Goal: Task Accomplishment & Management: Manage account settings

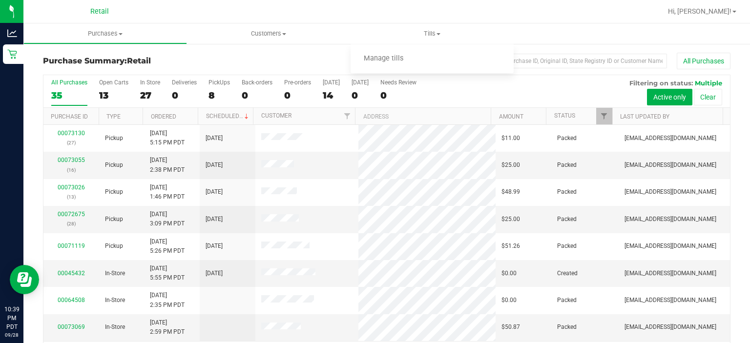
click at [385, 59] on span "Manage tills" at bounding box center [383, 59] width 66 height 8
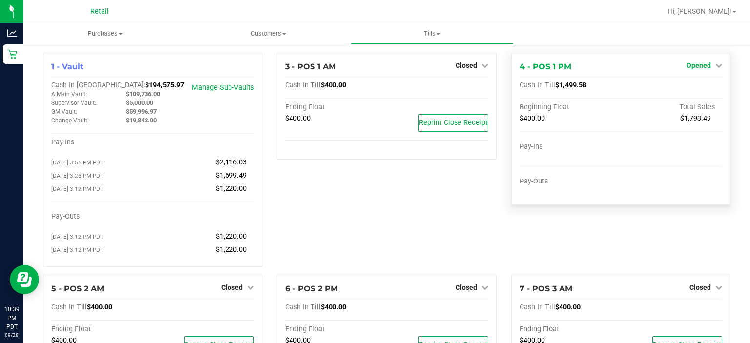
click at [703, 68] on link "Opened" at bounding box center [704, 65] width 36 height 8
click at [692, 83] on link "Close Till" at bounding box center [699, 86] width 26 height 8
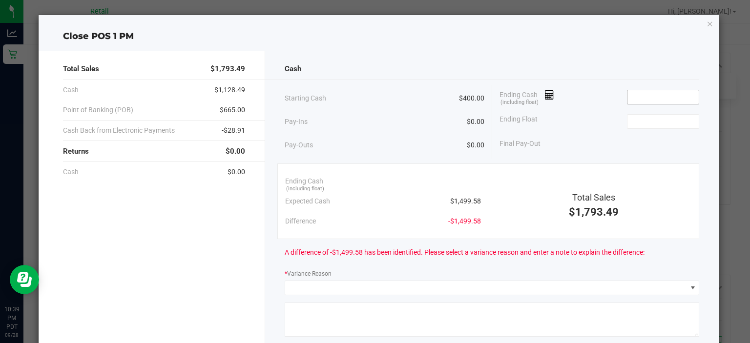
click at [646, 96] on input at bounding box center [663, 97] width 72 height 14
click at [641, 120] on input at bounding box center [663, 122] width 72 height 14
type input "$1,499.63"
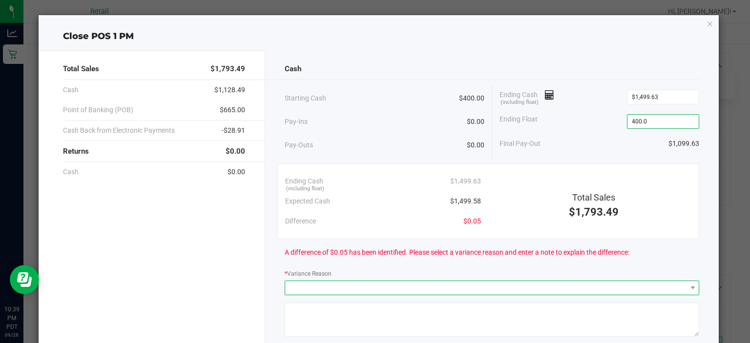
click at [296, 284] on span at bounding box center [485, 288] width 401 height 14
type input "$400.00"
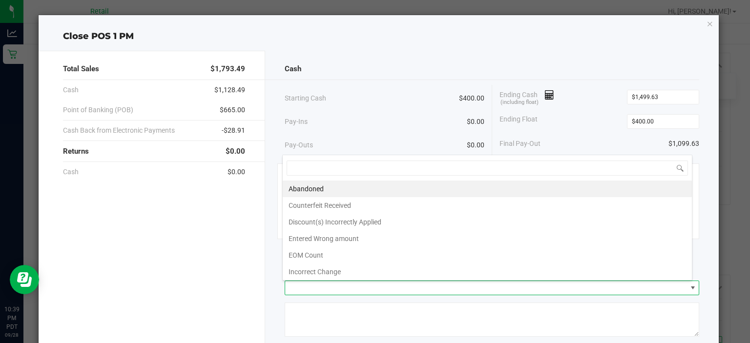
scroll to position [14, 410]
click at [335, 269] on li "Incorrect Change" at bounding box center [487, 272] width 409 height 17
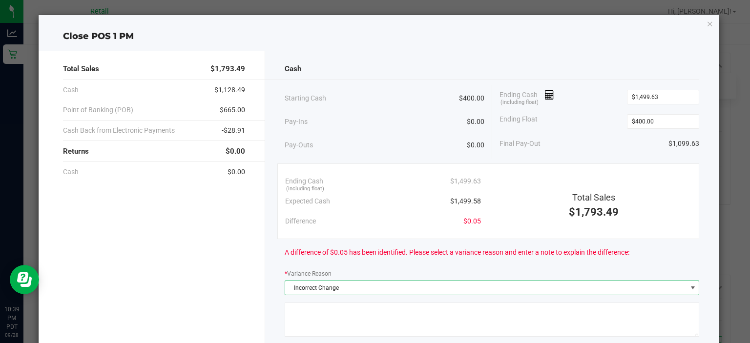
click at [304, 309] on textarea at bounding box center [491, 320] width 414 height 34
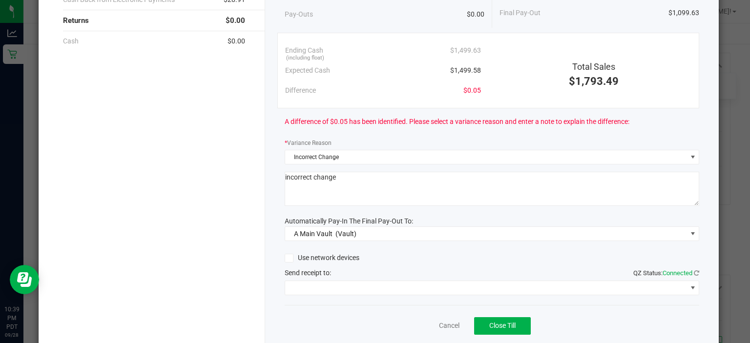
scroll to position [131, 0]
type textarea "incorrect change"
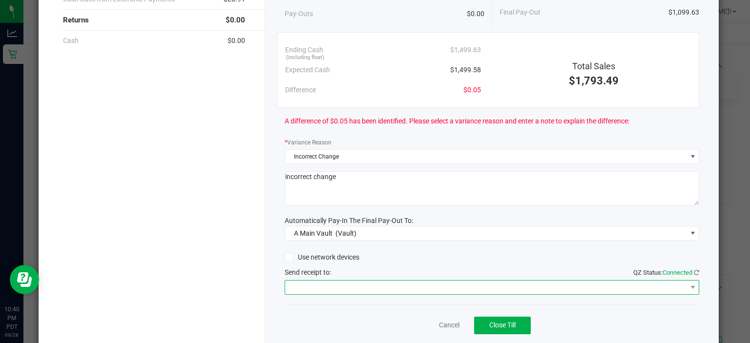
click at [315, 282] on span at bounding box center [485, 288] width 401 height 14
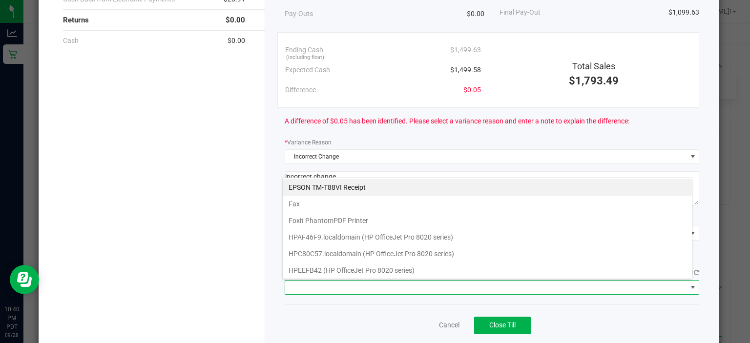
scroll to position [14, 410]
click at [357, 184] on Receipt "EPSON TM-T88VI Receipt" at bounding box center [487, 187] width 409 height 17
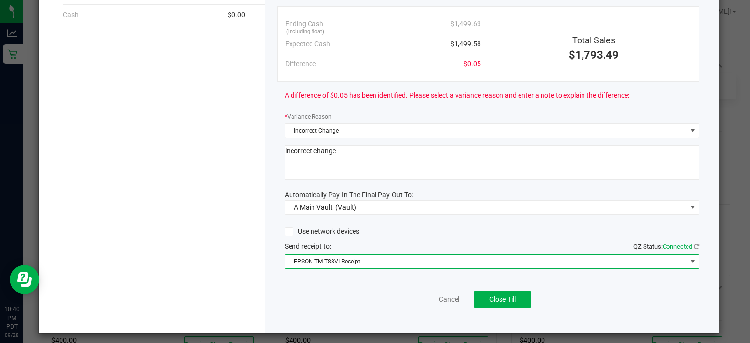
scroll to position [161, 0]
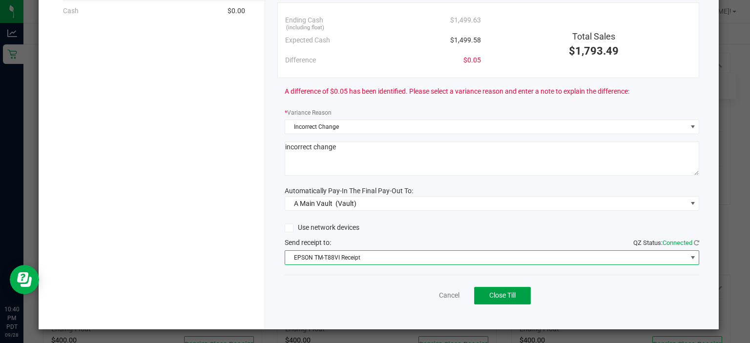
click at [500, 288] on button "Close Till" at bounding box center [502, 296] width 57 height 18
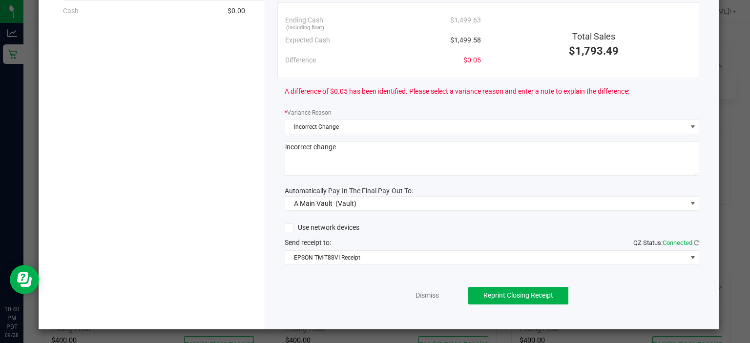
scroll to position [0, 0]
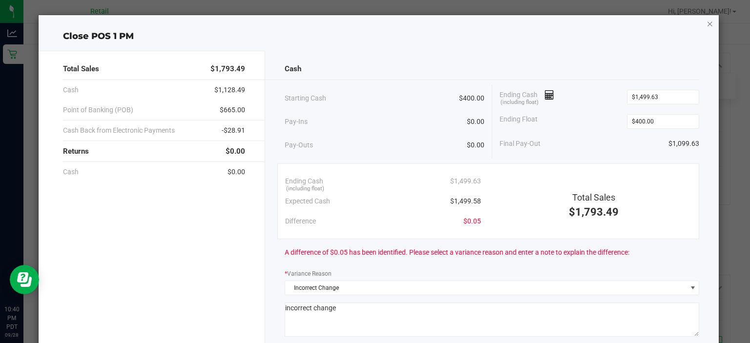
click at [706, 25] on icon "button" at bounding box center [709, 24] width 7 height 12
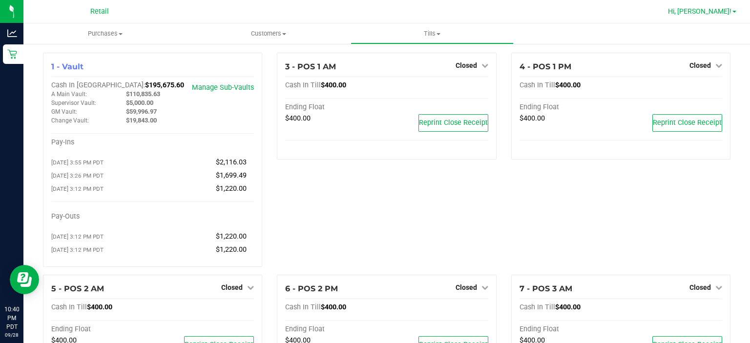
click at [734, 12] on span at bounding box center [734, 12] width 4 height 2
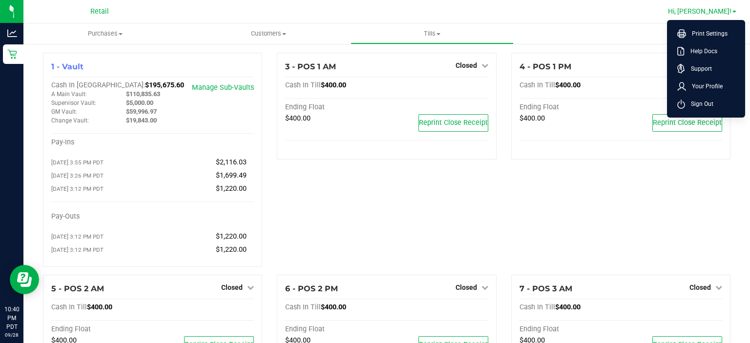
click at [709, 105] on span "Sign Out" at bounding box center [699, 104] width 28 height 10
